Goal: Information Seeking & Learning: Learn about a topic

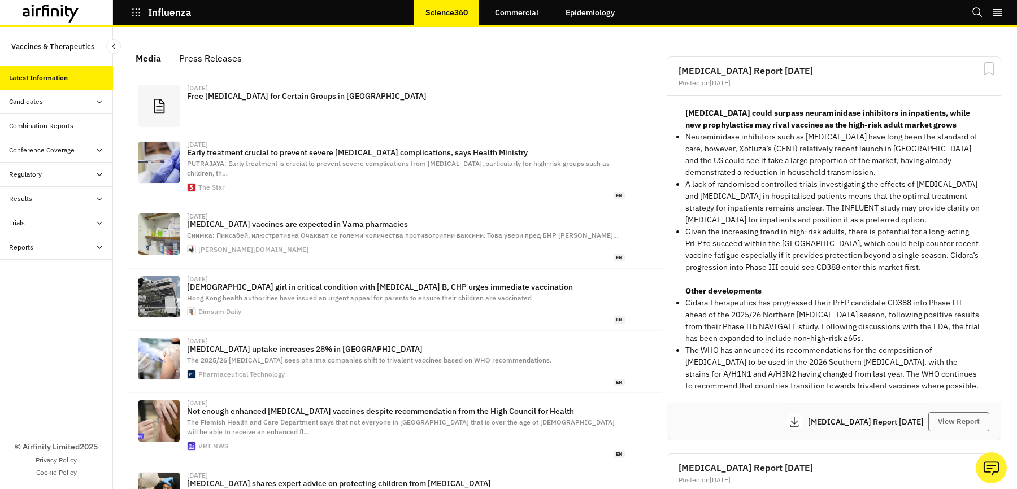
scroll to position [695, 339]
click at [605, 1] on link "Epidemiology" at bounding box center [590, 12] width 72 height 27
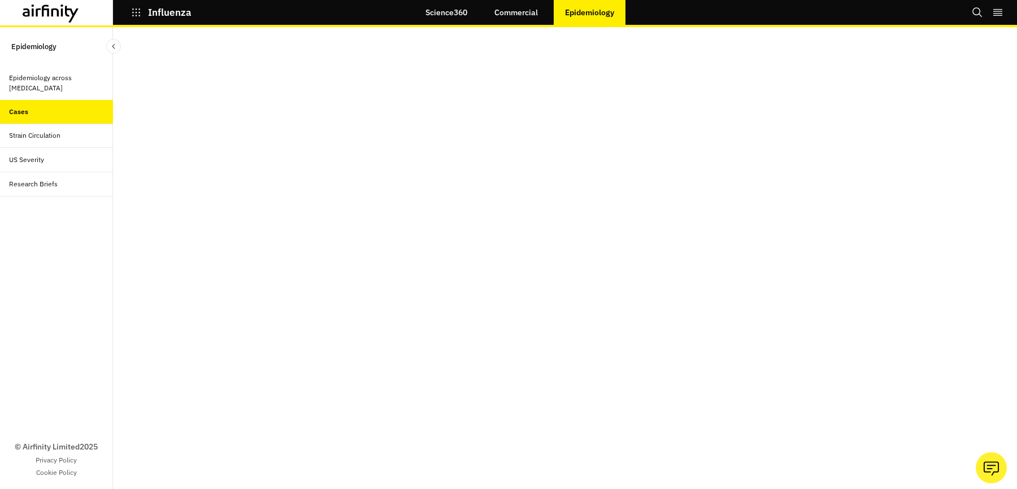
scroll to position [23, 0]
